Goal: Check status: Check status

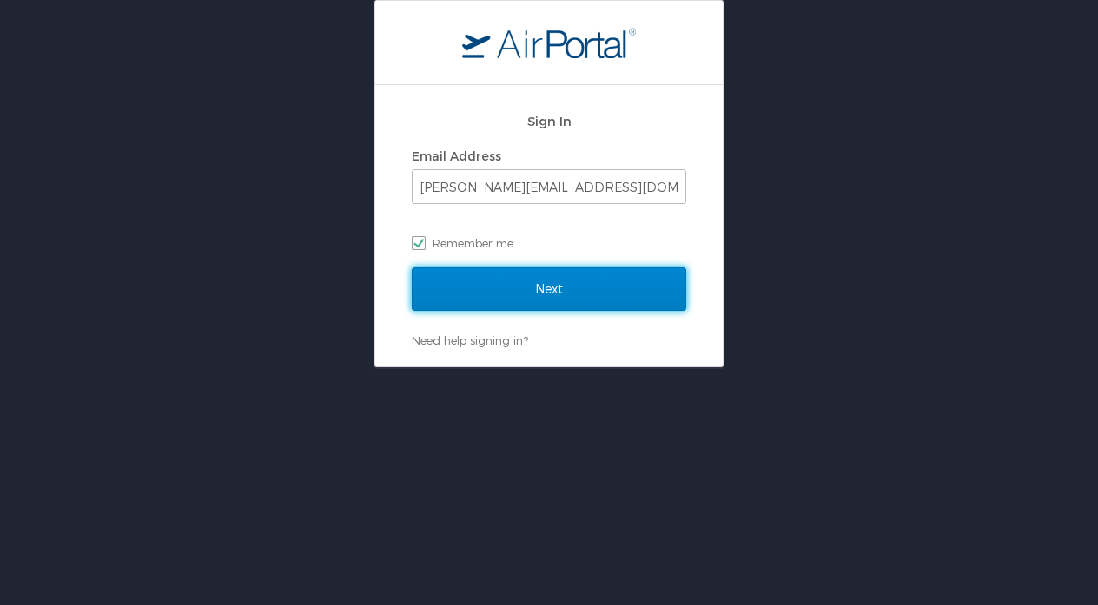
click at [472, 290] on input "Next" at bounding box center [549, 288] width 274 height 43
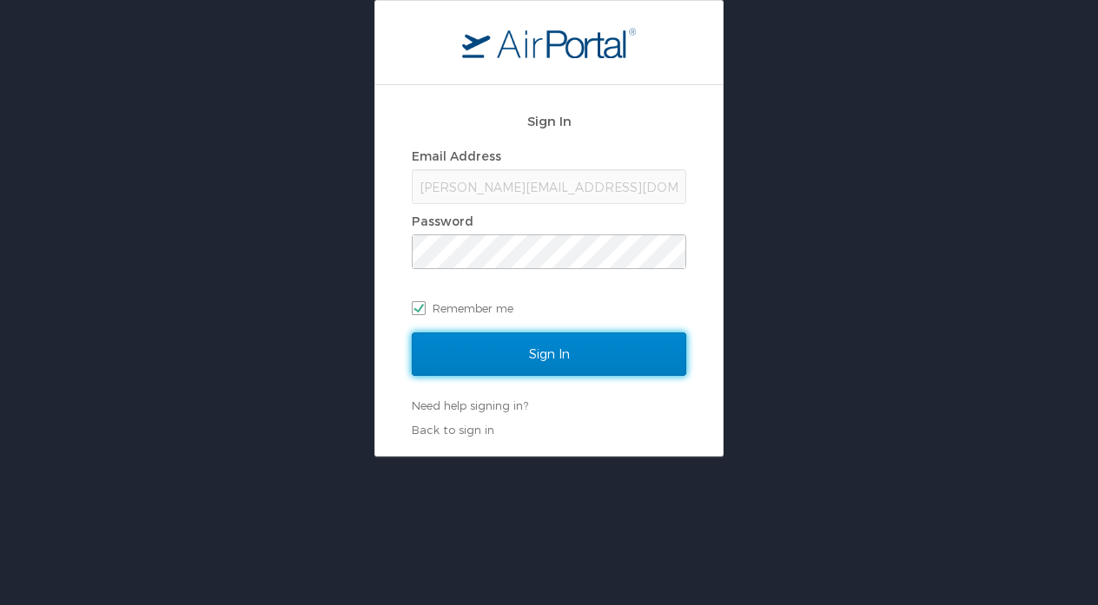
click at [498, 350] on input "Sign In" at bounding box center [549, 354] width 274 height 43
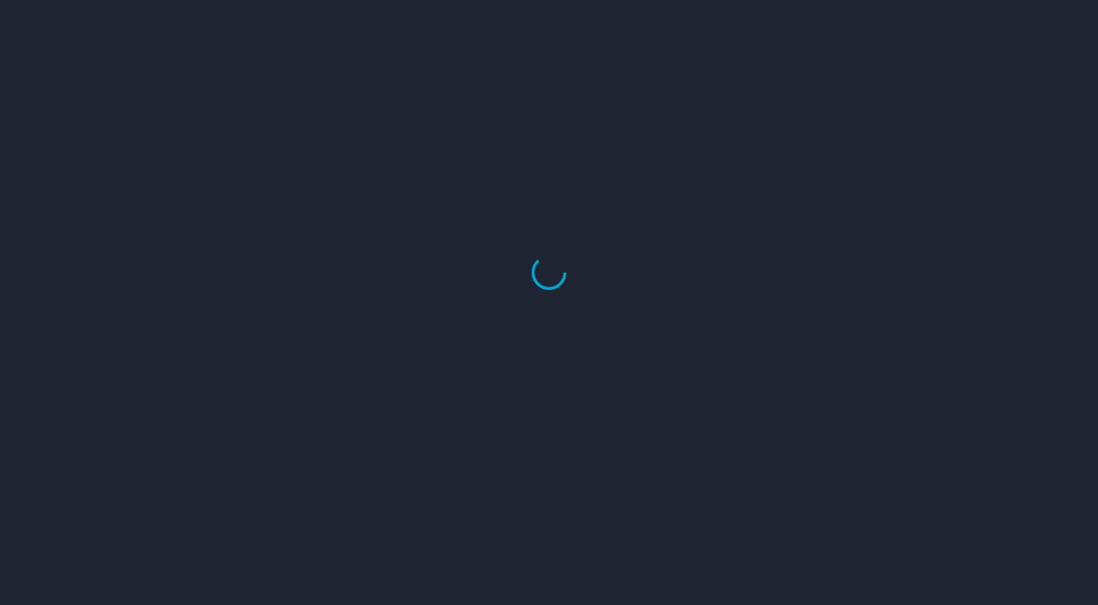
select select "US"
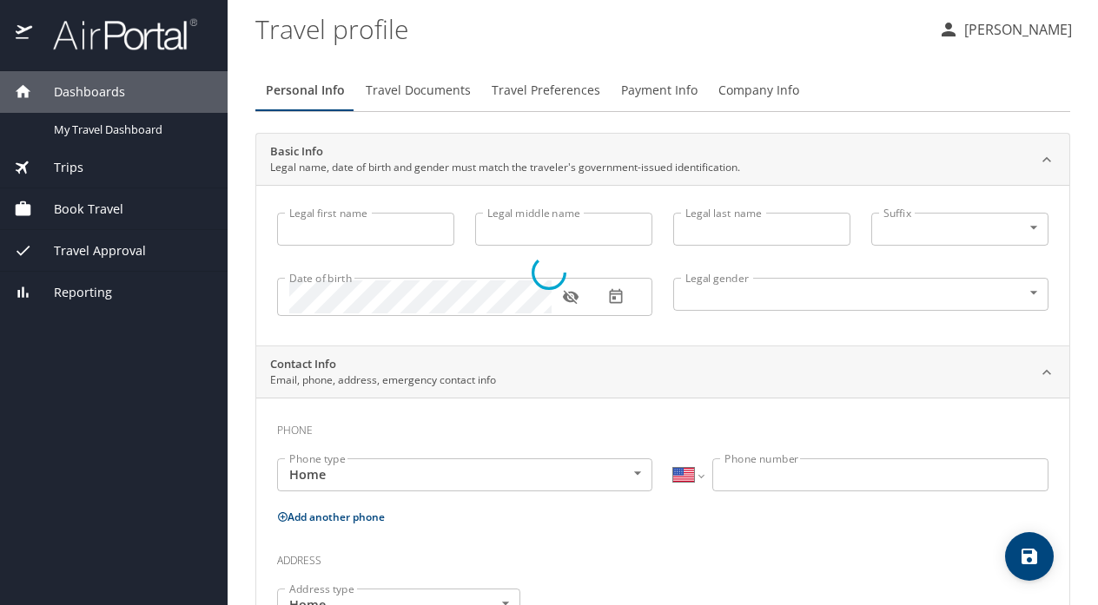
type input "Julia"
type input "Elizabeth"
type input "Italiano"
type input "Female"
type input "Ian"
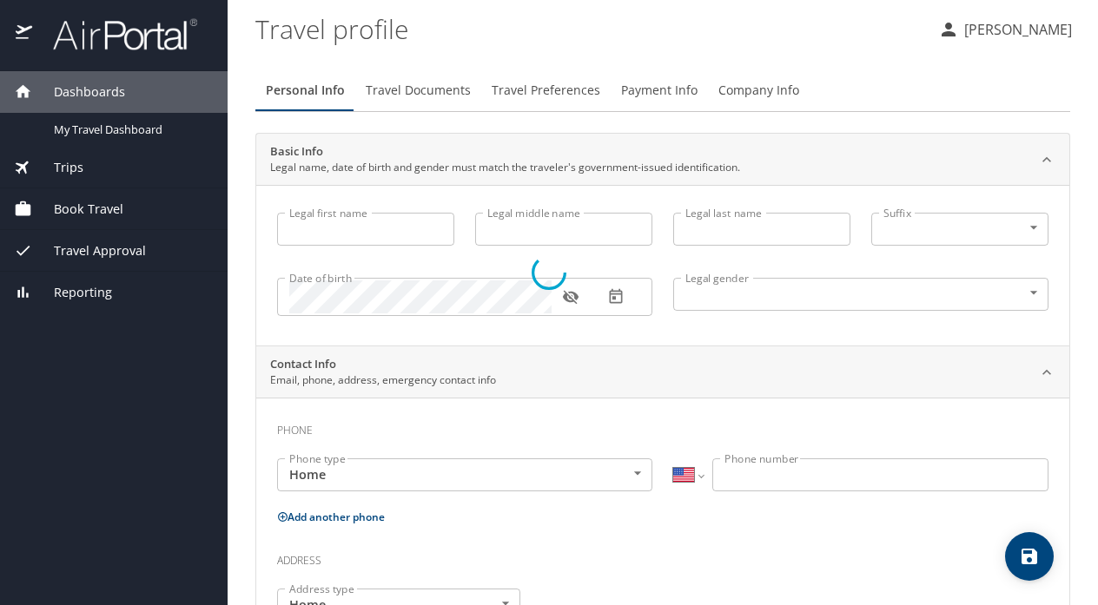
type input "Apple"
type input "(904) 885-9444"
type input "iandapple11@gmail.com"
select select "US"
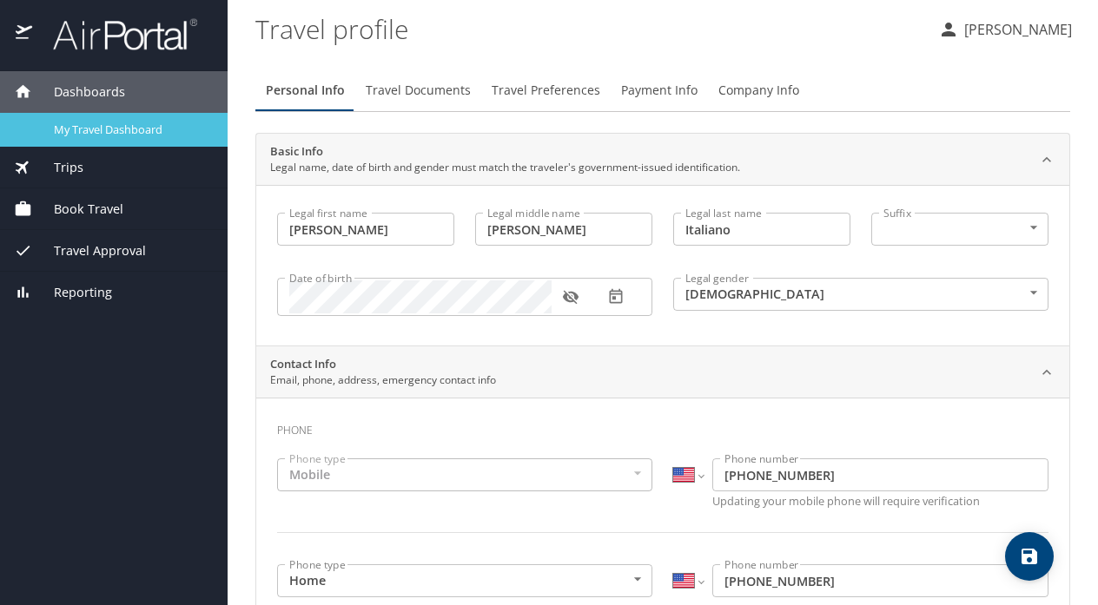
click at [129, 130] on span "My Travel Dashboard" at bounding box center [130, 130] width 153 height 17
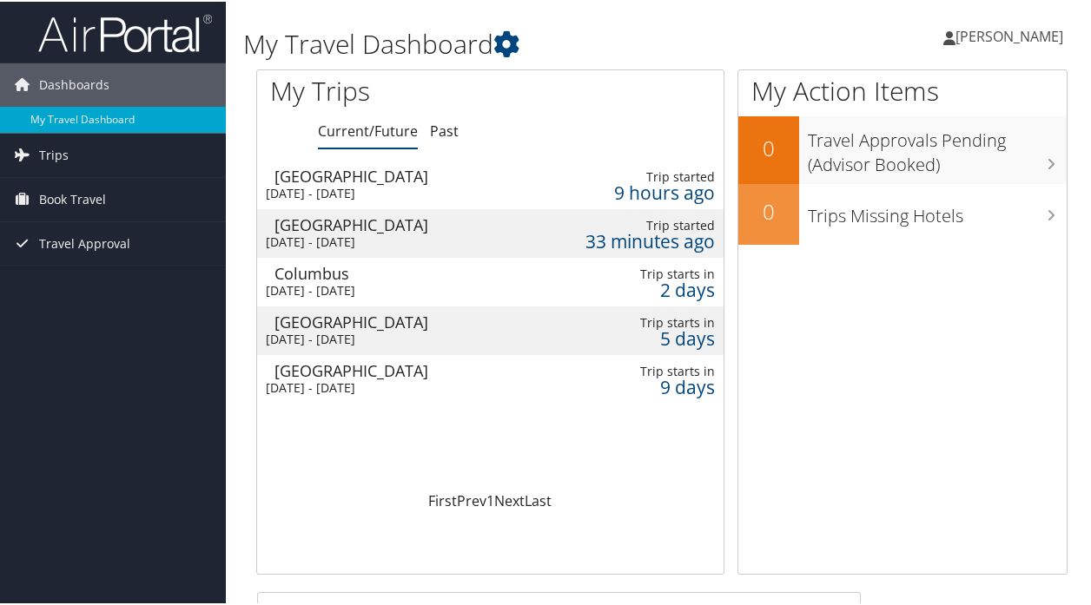
click at [515, 229] on td at bounding box center [513, 232] width 21 height 49
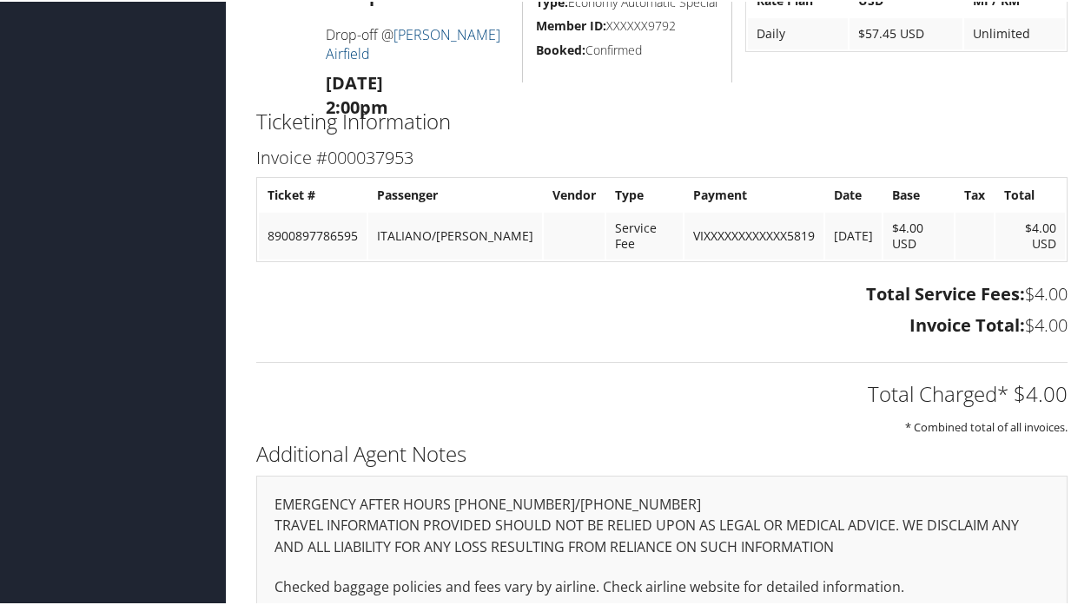
scroll to position [772, 0]
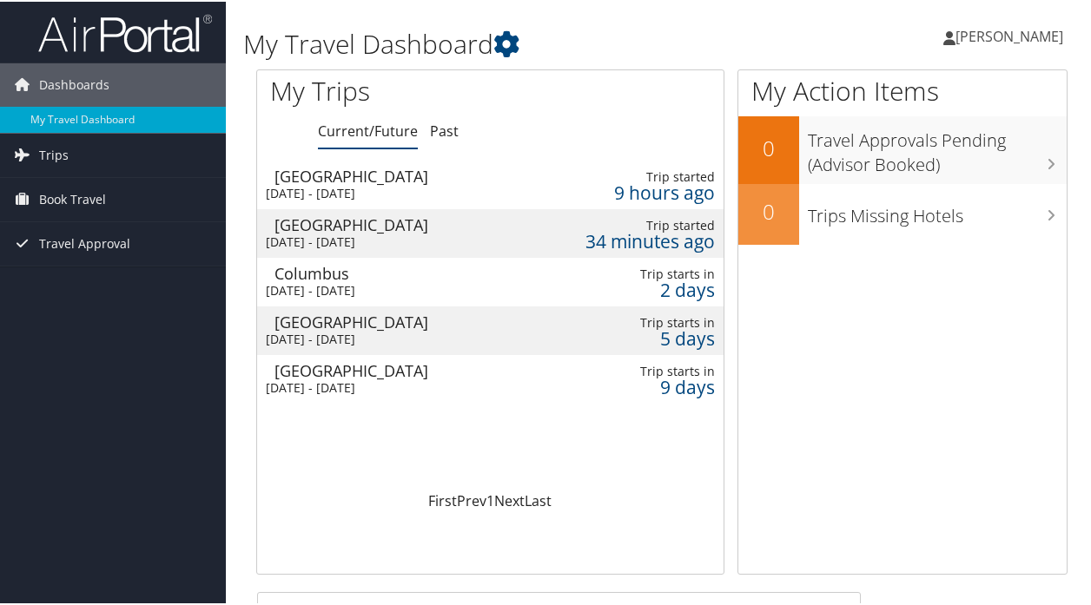
click at [513, 181] on td at bounding box center [513, 183] width 21 height 49
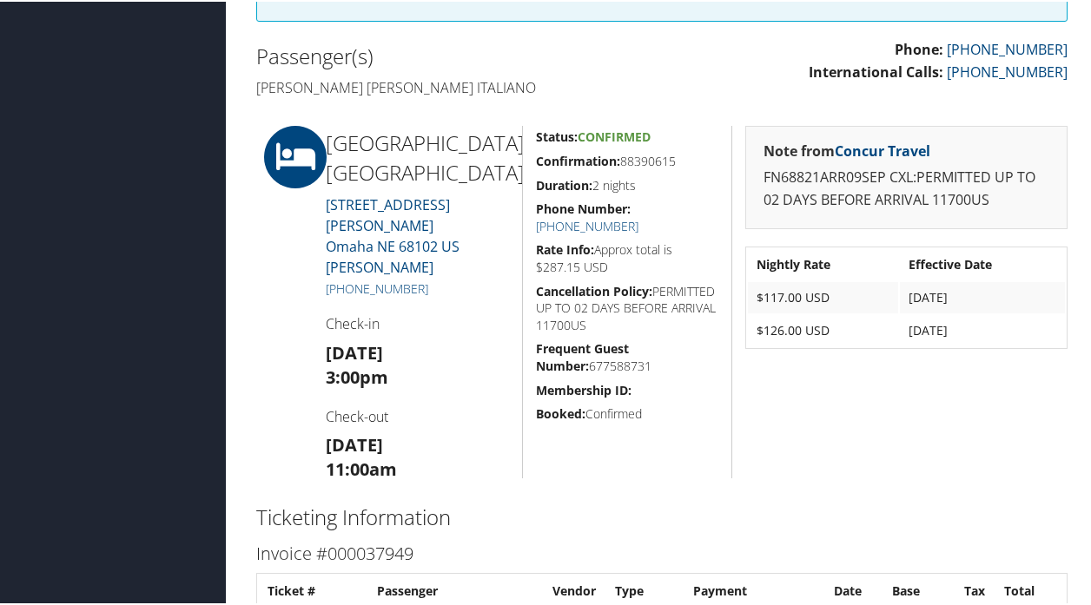
scroll to position [426, 0]
